Goal: Book appointment/travel/reservation

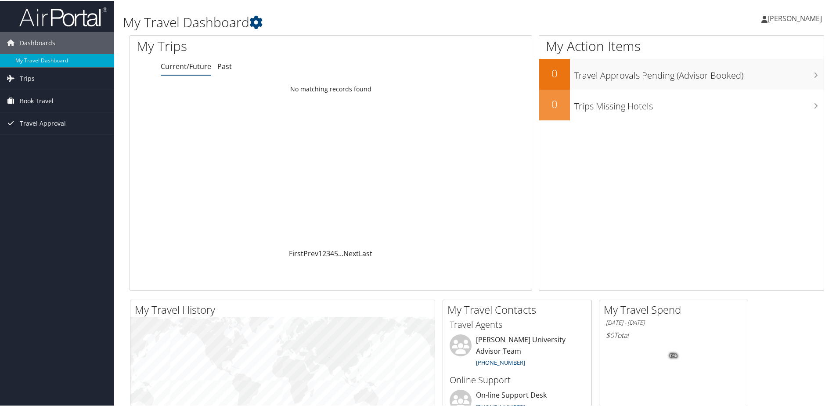
click at [57, 106] on link "Book Travel" at bounding box center [57, 100] width 114 height 22
click at [61, 79] on link "Trips" at bounding box center [57, 78] width 114 height 22
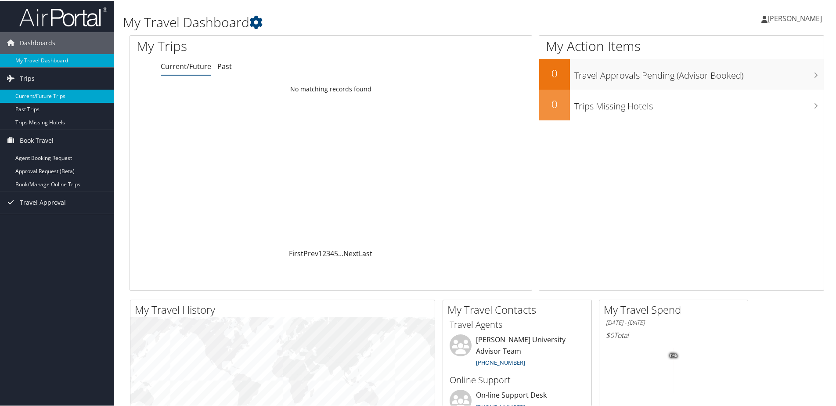
click at [51, 94] on link "Current/Future Trips" at bounding box center [57, 95] width 114 height 13
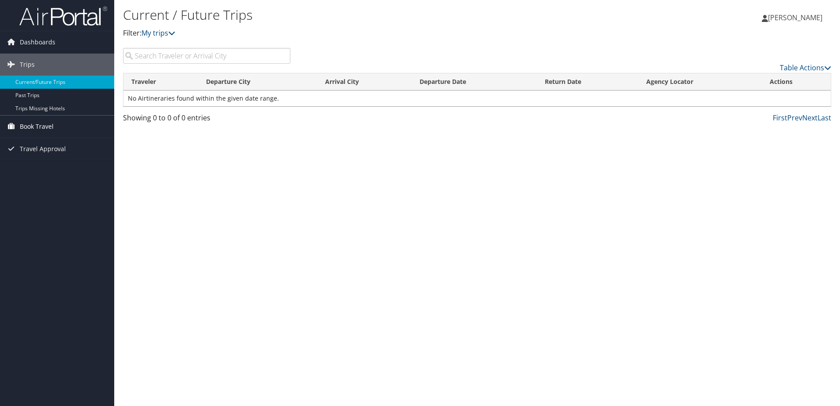
click at [44, 122] on span "Book Travel" at bounding box center [37, 126] width 34 height 22
click at [47, 144] on link "Agent Booking Request" at bounding box center [57, 143] width 114 height 13
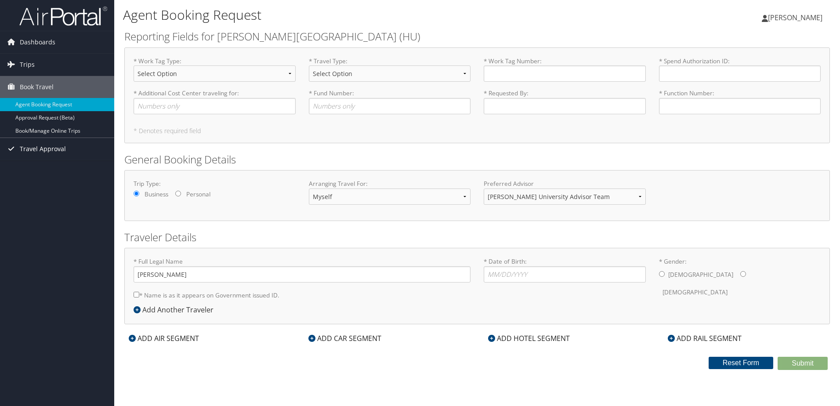
click at [59, 145] on span "Travel Approval" at bounding box center [43, 149] width 46 height 22
click at [159, 71] on select "Select Option Agency or Internally Desgnated Cost Center Gift or Project relate…" at bounding box center [214, 73] width 162 height 16
click at [348, 39] on h2 "Reporting Fields for Howard University (HU)" at bounding box center [476, 36] width 705 height 15
click at [505, 79] on input "* Work Tag Number : Required" at bounding box center [564, 73] width 162 height 16
click at [507, 340] on div "ADD HOTEL SEGMENT" at bounding box center [528, 338] width 90 height 11
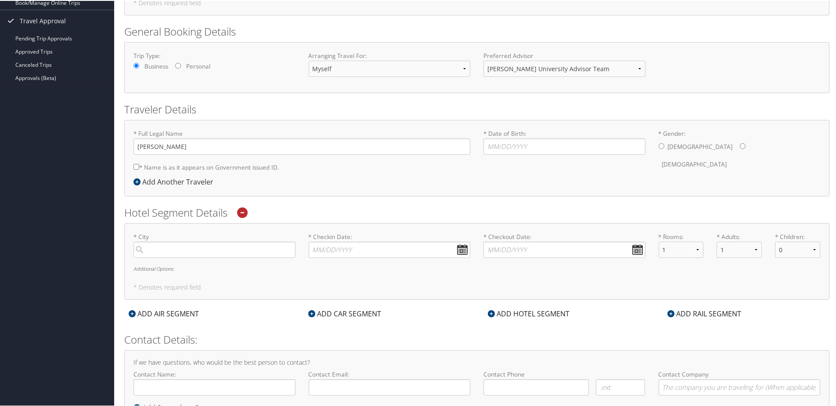
scroll to position [166, 0]
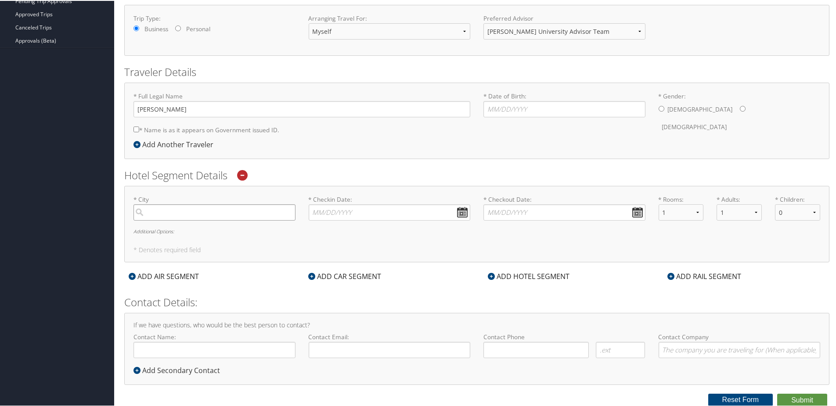
click at [203, 213] on input "search" at bounding box center [214, 211] width 162 height 16
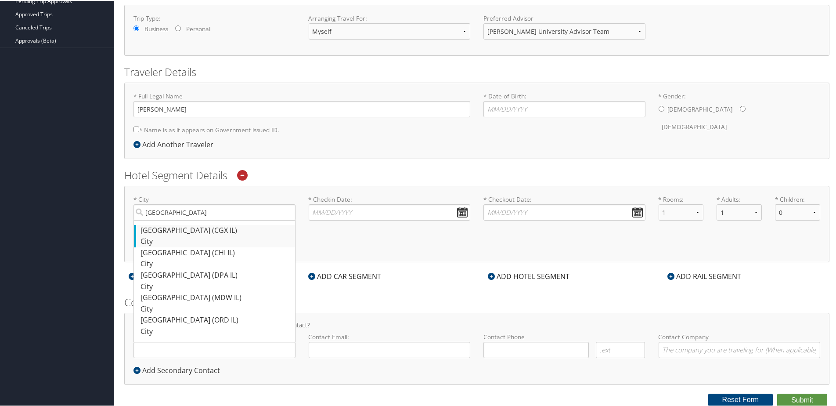
click at [200, 233] on div "Chicago (CGX IL)" at bounding box center [216, 229] width 150 height 11
click at [200, 220] on input "chicago" at bounding box center [214, 211] width 162 height 16
type input "Chicago"
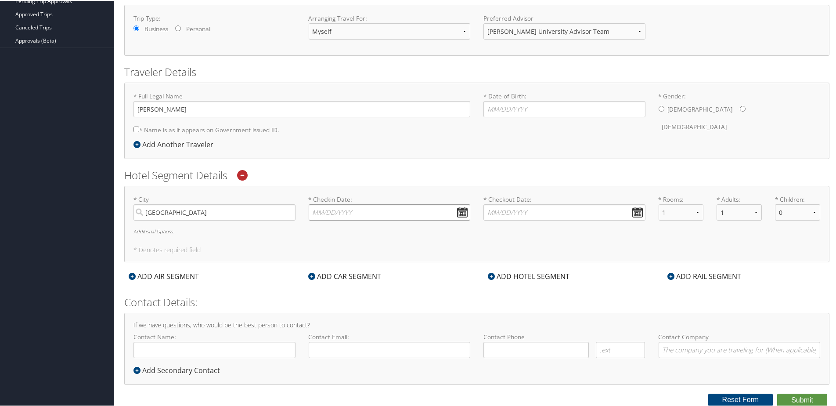
click at [361, 209] on input "* Checkin Date: Dates must be valid" at bounding box center [390, 211] width 162 height 16
click at [75, 173] on div "Dashboards My Travel Dashboard Trips Current/Future Trips Past Trips Trips Miss…" at bounding box center [420, 120] width 840 height 572
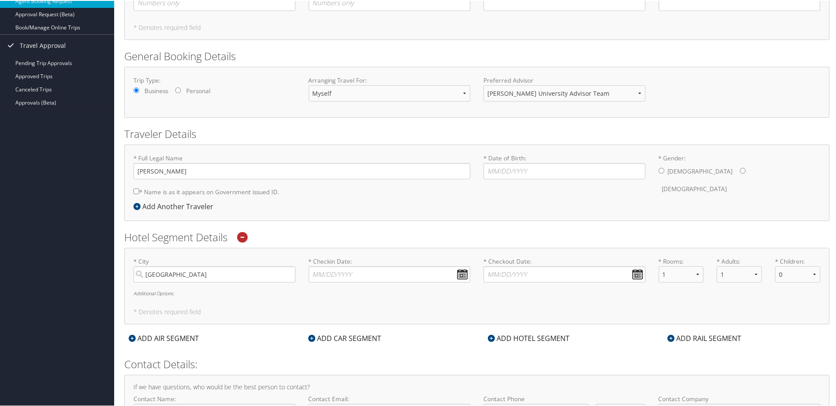
scroll to position [0, 0]
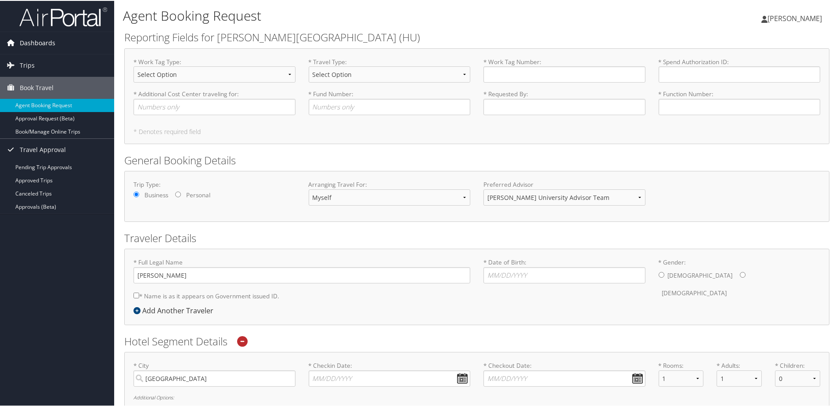
click at [56, 46] on link "Dashboards" at bounding box center [57, 42] width 114 height 22
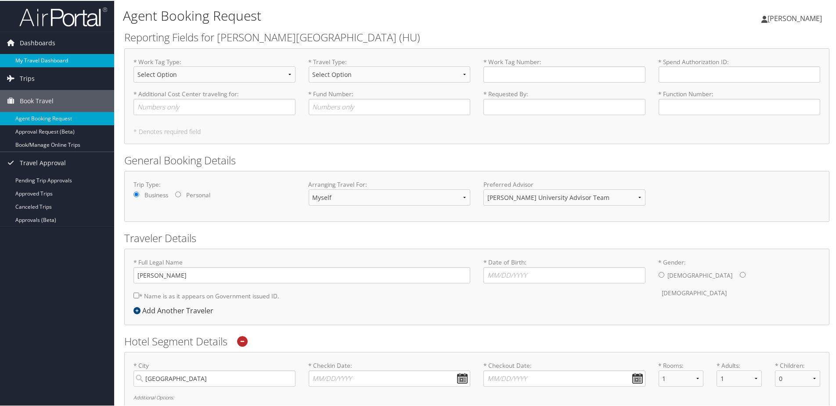
click at [54, 58] on link "My Travel Dashboard" at bounding box center [57, 59] width 114 height 13
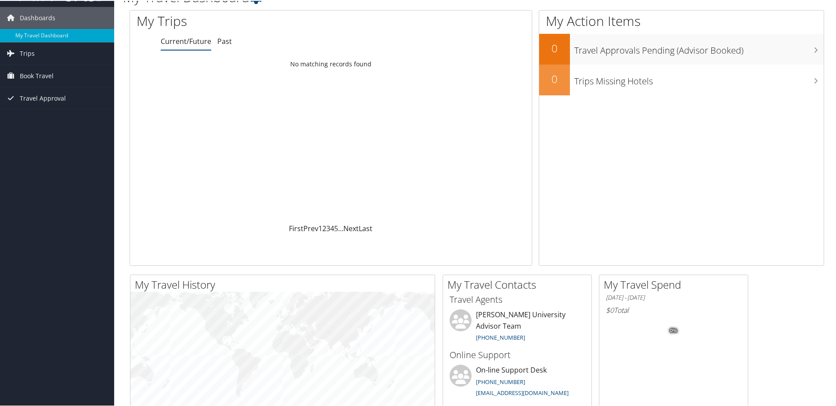
scroll to position [25, 0]
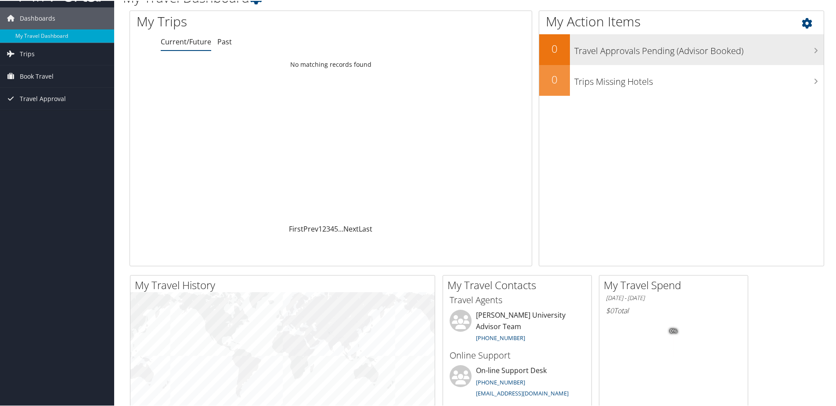
click at [705, 52] on h3 "Travel Approvals Pending (Advisor Booked)" at bounding box center [698, 48] width 249 height 17
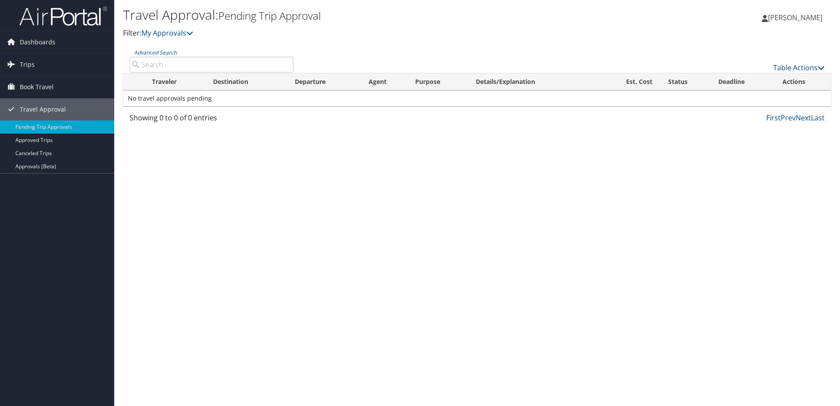
click at [73, 76] on li "Trips Current/Future Trips Past Trips Trips Missing Hotels" at bounding box center [57, 65] width 114 height 22
click at [68, 88] on link "Book Travel" at bounding box center [57, 87] width 114 height 22
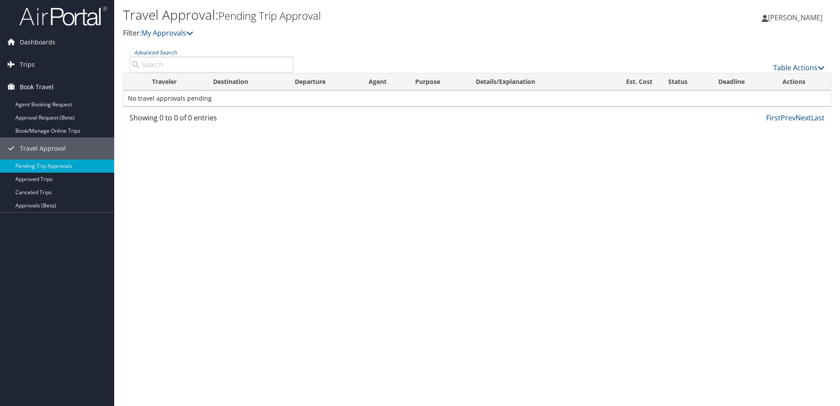
click at [68, 88] on link "Book Travel" at bounding box center [57, 87] width 114 height 22
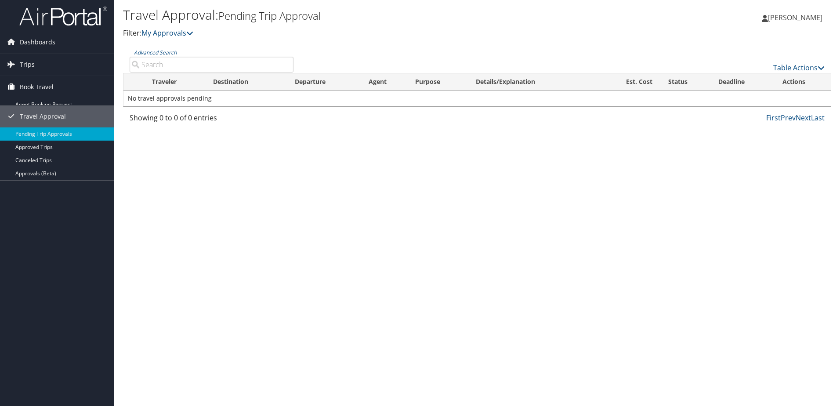
click at [68, 88] on link "Book Travel" at bounding box center [57, 87] width 114 height 22
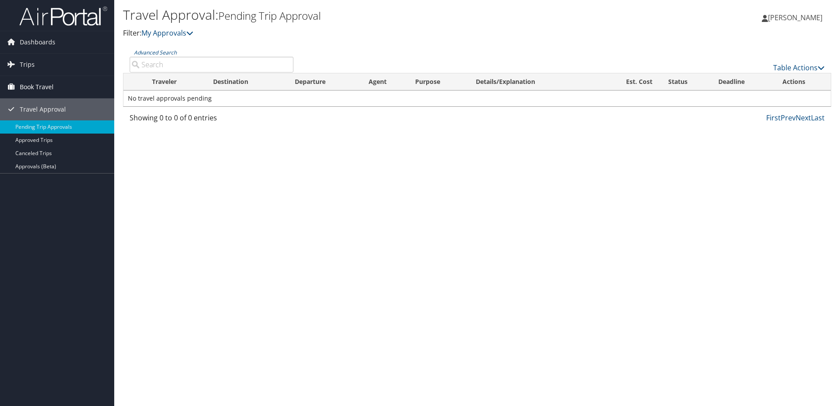
click at [68, 88] on link "Book Travel" at bounding box center [57, 87] width 114 height 22
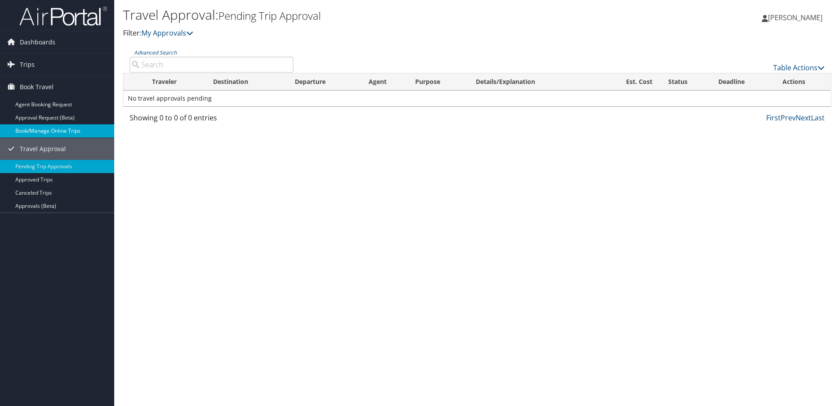
click at [64, 136] on link "Book/Manage Online Trips" at bounding box center [57, 130] width 114 height 13
click at [212, 405] on html "Menu Dashboards ► My Travel Dashboard Trips ► Current/Future Trips Past Trips T…" at bounding box center [420, 203] width 840 height 406
